Goal: Transaction & Acquisition: Purchase product/service

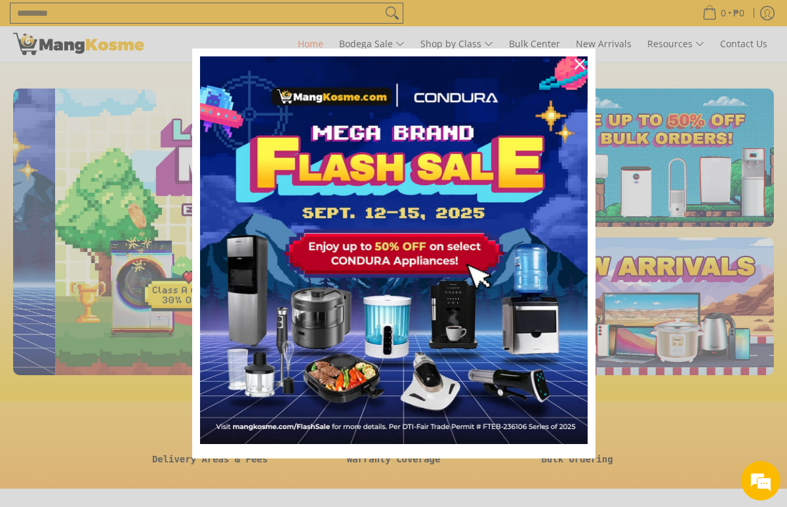
scroll to position [0, 504]
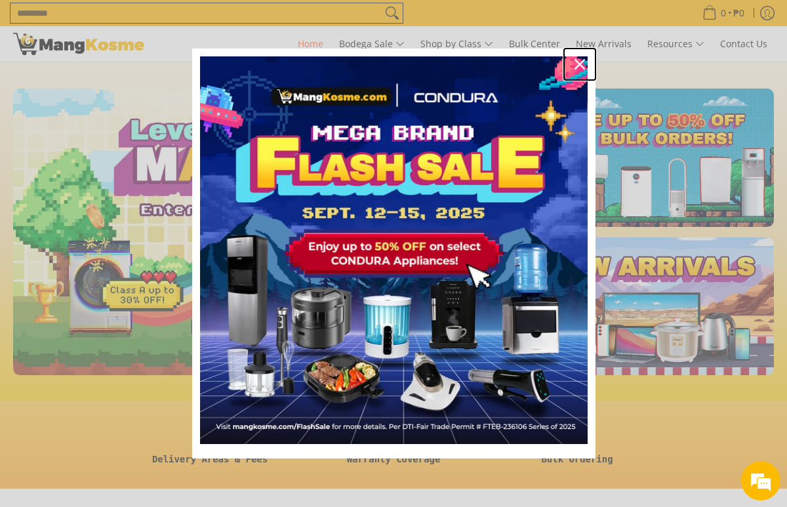
click at [578, 62] on icon "close icon" at bounding box center [579, 64] width 10 height 10
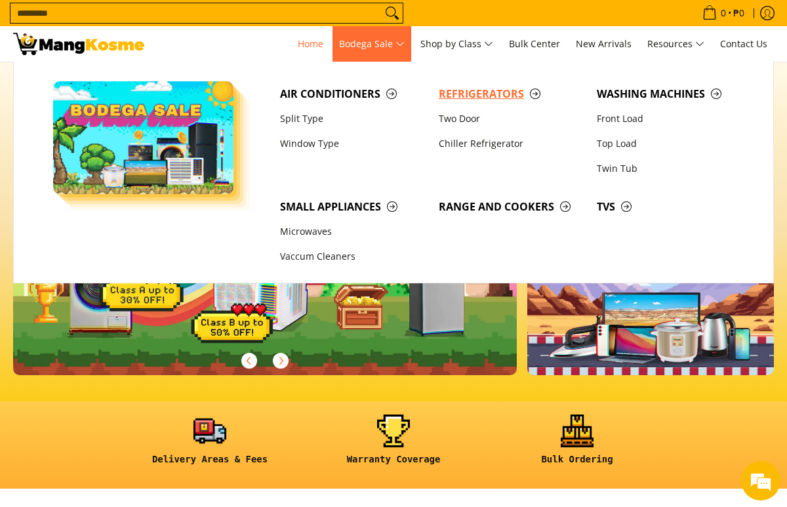
click at [533, 95] on span "Refrigerators" at bounding box center [512, 94] width 146 height 16
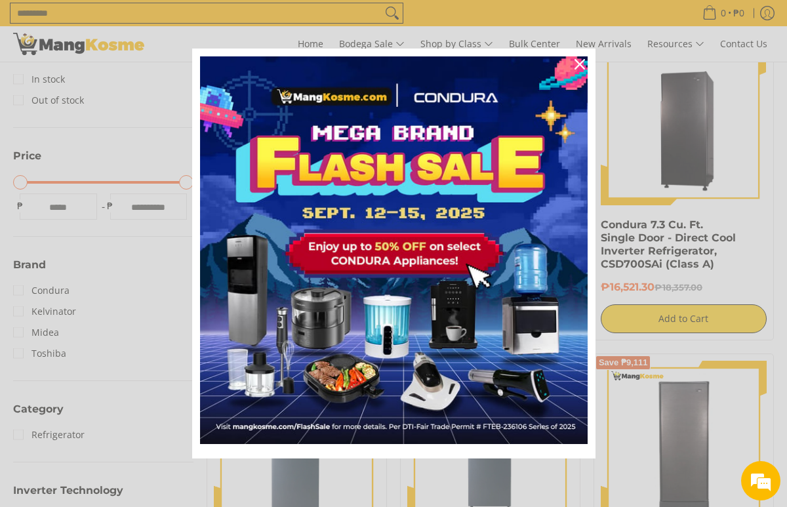
scroll to position [257, 0]
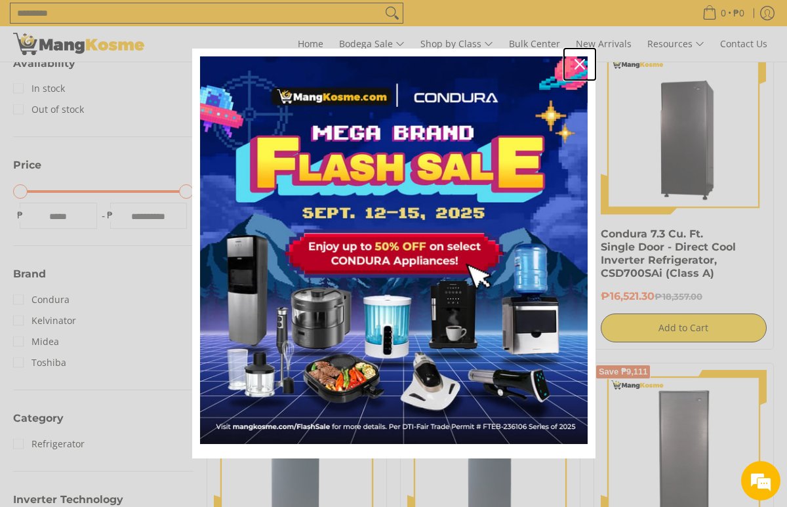
click at [582, 64] on icon "close icon" at bounding box center [579, 64] width 10 height 10
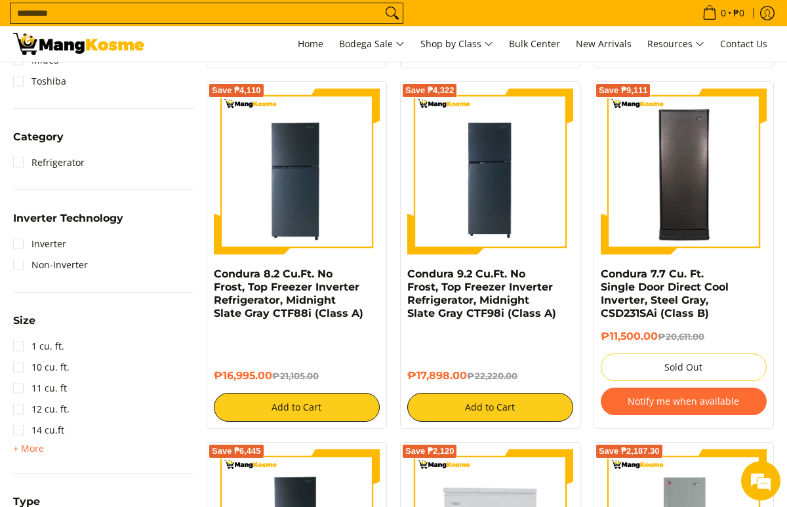
scroll to position [533, 0]
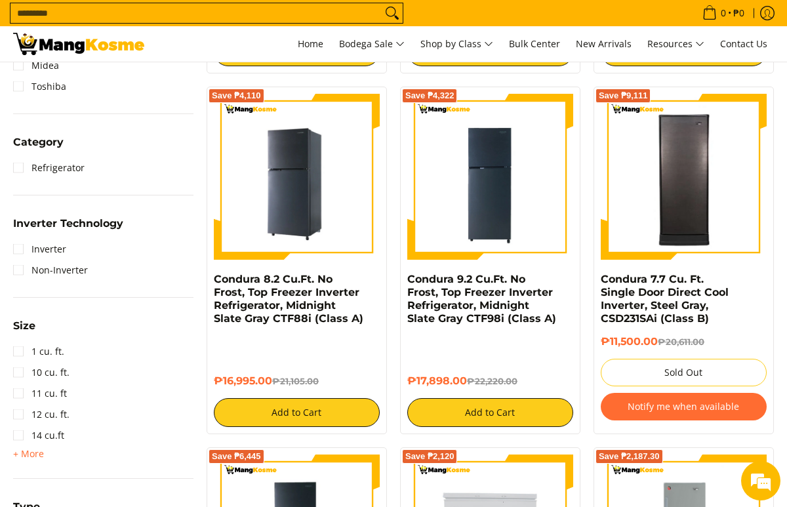
click at [304, 180] on img at bounding box center [297, 177] width 166 height 166
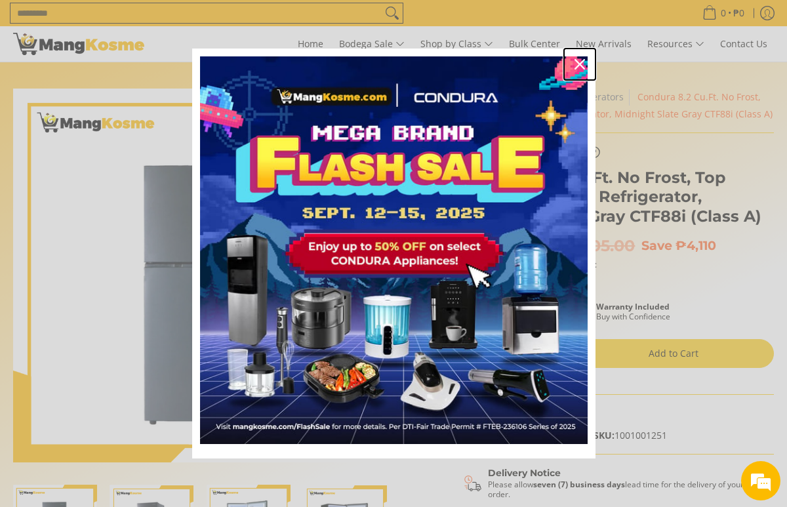
click at [578, 65] on icon "close icon" at bounding box center [579, 64] width 10 height 10
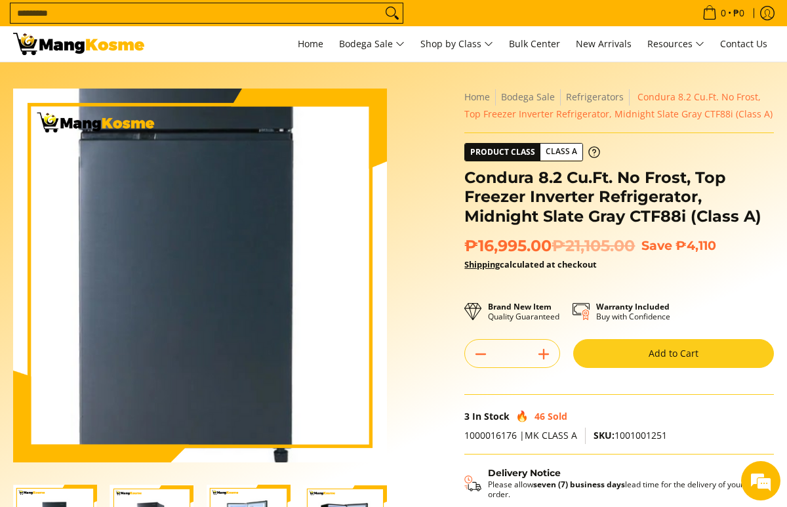
click at [205, 335] on img at bounding box center [200, 276] width 374 height 374
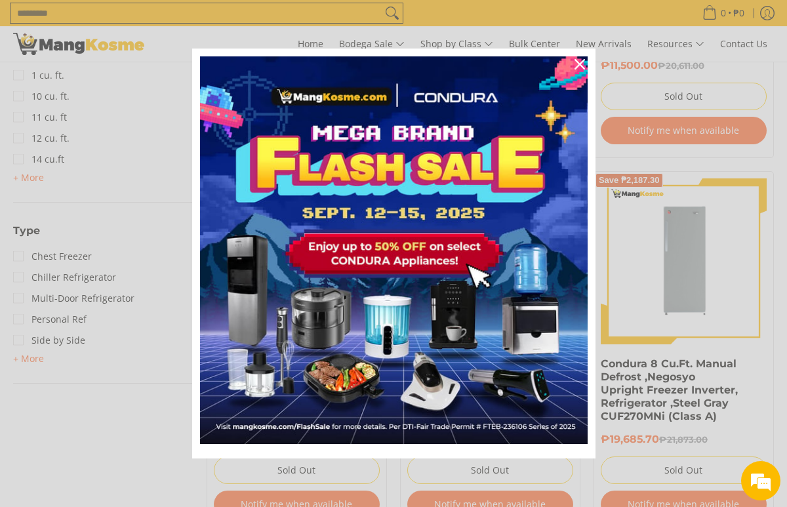
scroll to position [868, 0]
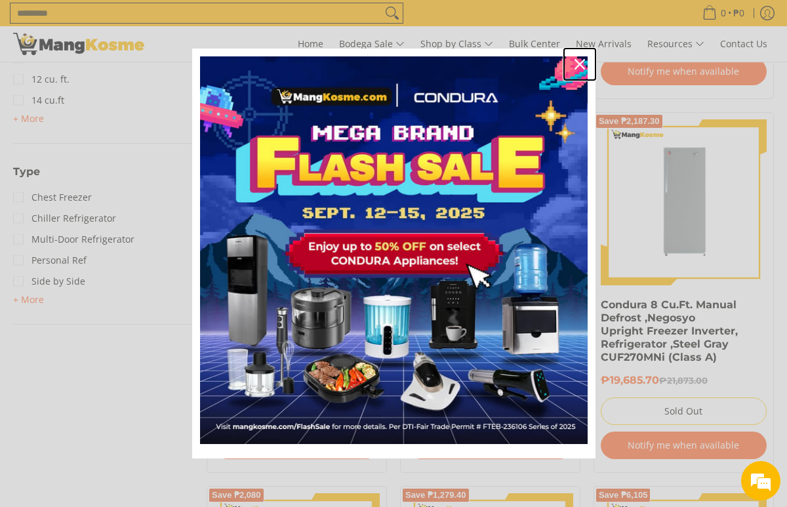
click at [579, 68] on icon "close icon" at bounding box center [579, 64] width 10 height 10
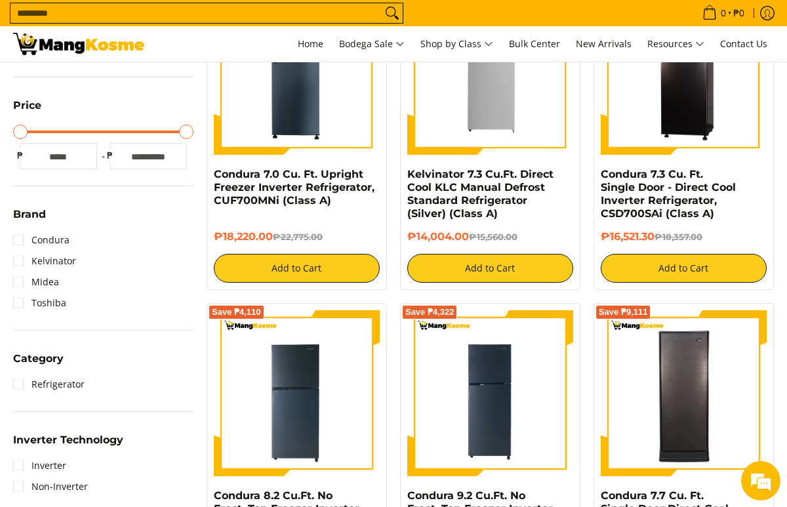
scroll to position [305, 0]
